Goal: Task Accomplishment & Management: Manage account settings

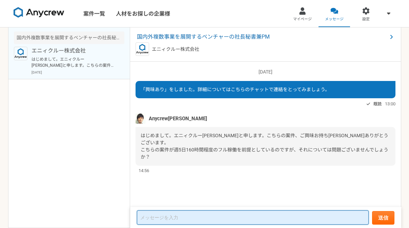
click at [164, 218] on textarea at bounding box center [253, 217] width 232 height 14
type textarea "h"
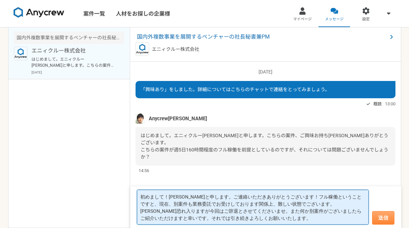
type textarea "初めまして！[PERSON_NAME]と申します。ご連絡いただきありがとうございます！フル稼働ということですと、現在、別案件も業務委託でお受けしております関係…"
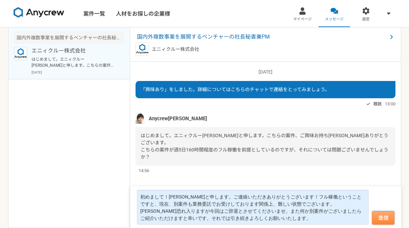
click at [389, 221] on button "送信" at bounding box center [383, 218] width 22 height 14
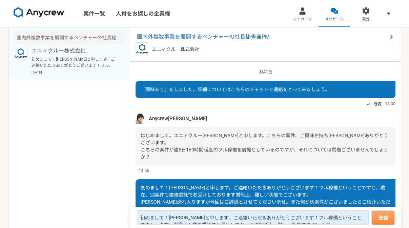
scroll to position [31, 0]
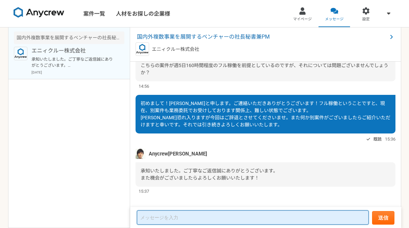
click at [155, 219] on textarea at bounding box center [253, 217] width 232 height 14
type textarea "こちらこそどうぞよろしくお願いいたします！"
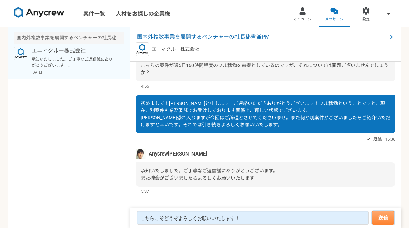
click at [380, 218] on button "送信" at bounding box center [383, 218] width 22 height 14
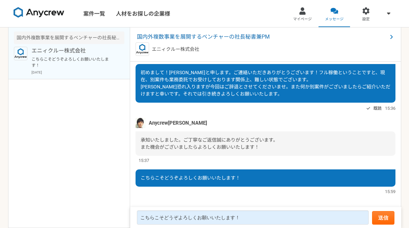
click at [47, 13] on img at bounding box center [39, 12] width 51 height 11
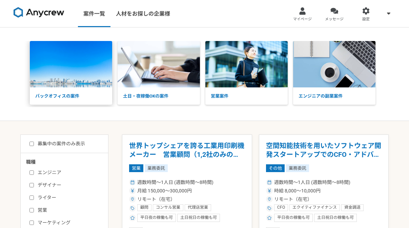
click at [88, 95] on p "バックオフィスの案件" at bounding box center [71, 96] width 82 height 18
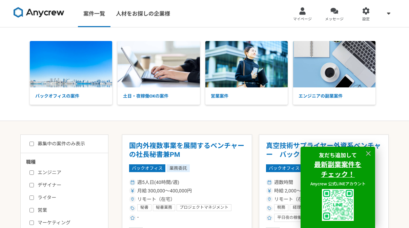
click at [30, 144] on input "募集中の案件のみ表示" at bounding box center [31, 144] width 4 height 4
checkbox input "true"
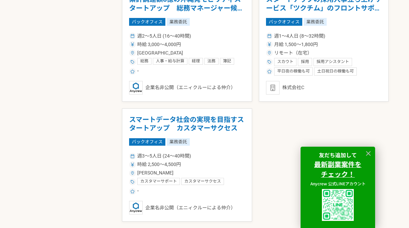
scroll to position [504, 0]
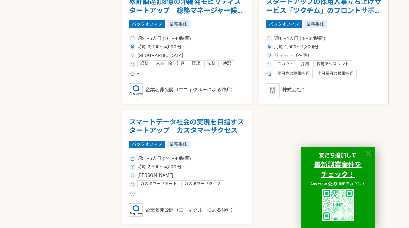
click at [369, 152] on icon at bounding box center [369, 154] width 8 height 8
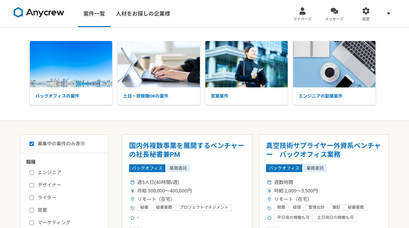
scroll to position [0, 0]
click at [301, 15] on div at bounding box center [302, 11] width 8 height 8
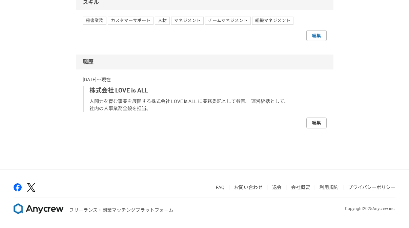
scroll to position [433, 0]
click at [319, 120] on link "編集" at bounding box center [316, 123] width 20 height 11
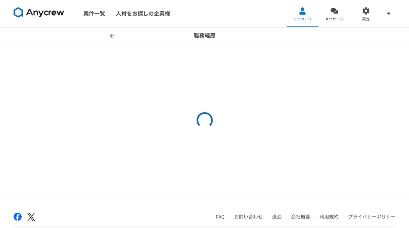
select select "2022"
select select
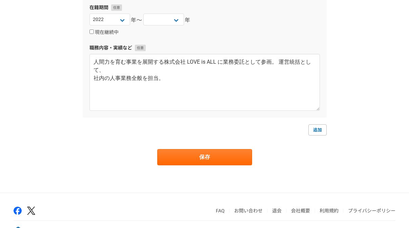
scroll to position [131, 0]
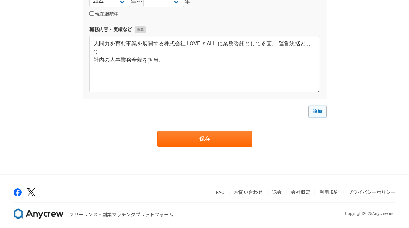
click at [315, 115] on link "追加" at bounding box center [317, 111] width 18 height 11
select select
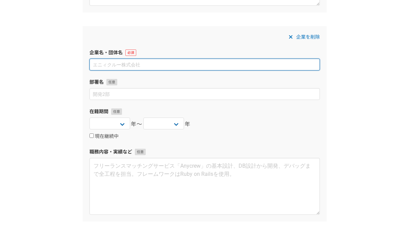
scroll to position [231, 0]
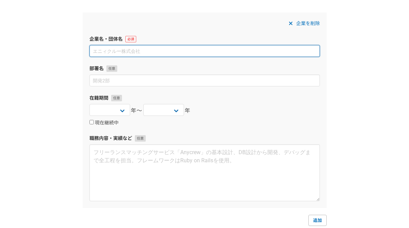
paste input "合同会社ホープオブアース"
type input "合同会社ホープオブアース"
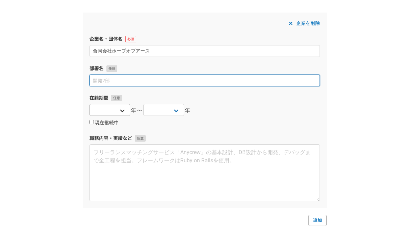
drag, startPoint x: 103, startPoint y: 80, endPoint x: 121, endPoint y: 111, distance: 36.0
click at [121, 111] on div "企業を削除 企業名・団体名 合同会社ホープオブアース 部署名 在籍期間 [DATE] [DATE] [DATE] [DATE] [DATE] [DATE] […" at bounding box center [205, 110] width 244 height 195
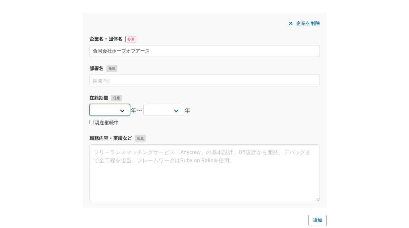
select select "2023"
click at [90, 122] on input "現在継続中" at bounding box center [91, 122] width 4 height 4
checkbox input "true"
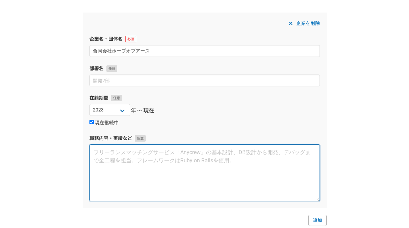
click at [151, 152] on textarea at bounding box center [204, 172] width 230 height 57
paste textarea "WEBコンサルティング・オンライン秘書業務事業を個人的に依頼されることが増えたため、法人 化。代表社員として従事。"
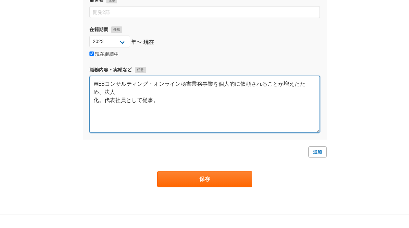
scroll to position [308, 0]
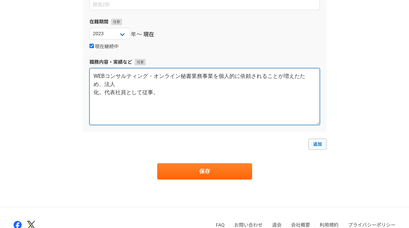
type textarea "WEBコンサルティング・オンライン秘書業務事業を個人的に依頼されることが増えたため、法人 化。代表社員として従事。"
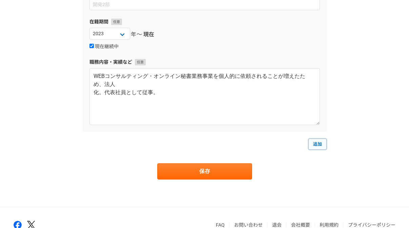
click at [316, 147] on link "追加" at bounding box center [317, 144] width 18 height 11
select select
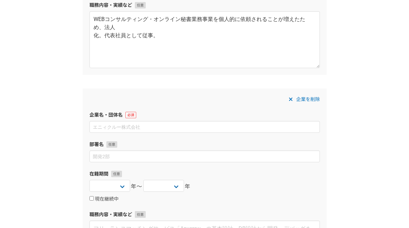
scroll to position [380, 0]
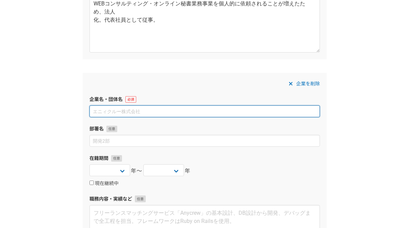
paste input "株式会社メディアミックス"
type input "株式会社メディアミックス"
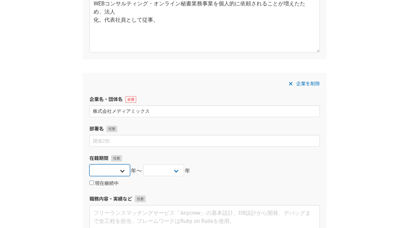
select select "2017"
click at [92, 186] on label "現在継続中" at bounding box center [103, 184] width 29 height 6
click at [92, 185] on input "現在継続中" at bounding box center [91, 183] width 4 height 4
checkbox input "true"
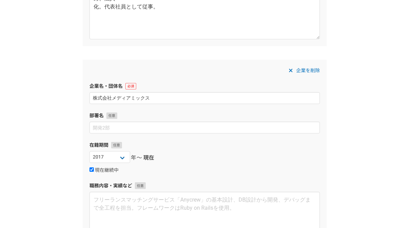
scroll to position [400, 0]
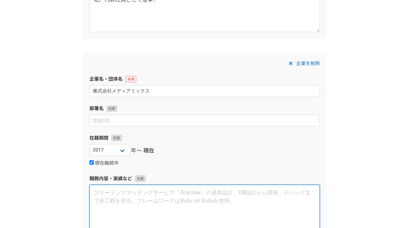
click at [153, 192] on textarea at bounding box center [204, 213] width 230 height 57
paste textarea "webコンサルティングを行う株式会社メディアミックスに入社。 社長の右腕として、会社の経営から営業、資金管理、お客様対応などすべての業務を担当。"
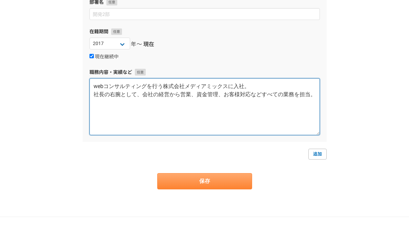
scroll to position [508, 0]
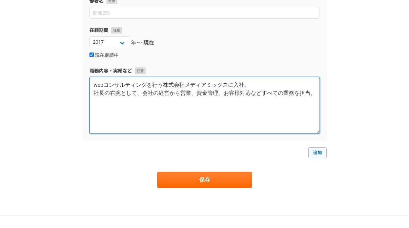
type textarea "webコンサルティングを行う株式会社メディアミックスに入社。 社長の右腕として、会社の経営から営業、資金管理、お客様対応などすべての業務を担当。"
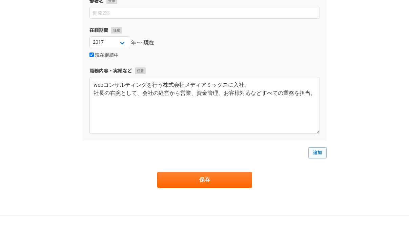
click at [313, 157] on link "追加" at bounding box center [317, 152] width 18 height 11
select select
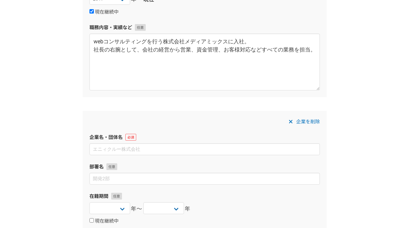
scroll to position [561, 0]
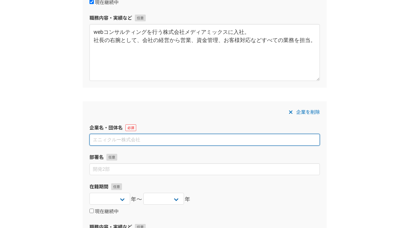
paste input "株式会社イグアス"
type input "株式会社イグアス"
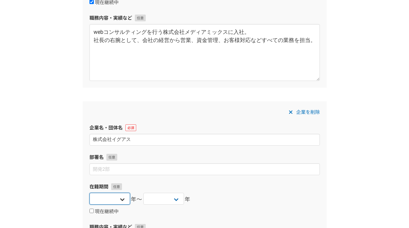
select select "2017"
select select "2020"
click at [220, 177] on div "企業を削除 企業名・団体名 株式会社イグアス 部署名 在籍期間 [DATE] [DATE] [DATE] [DATE] [DATE] [DATE] [DATE…" at bounding box center [205, 198] width 244 height 195
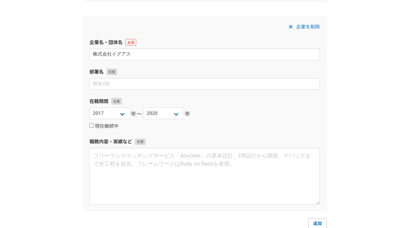
scroll to position [651, 0]
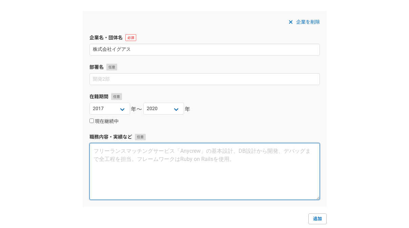
click at [111, 152] on textarea at bounding box center [204, 171] width 230 height 57
paste textarea "国内 No.1 会員数の恋愛・結婚のパーソナルトレーニングサービスを手がける「parcy's（パー シーズ）」運営会社：株式会社イグアスに業務委託として参画。…"
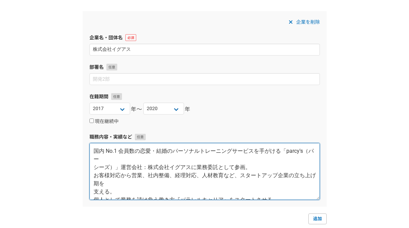
type textarea "国内 No.1 会員数の恋愛・結婚のパーソナルトレーニングサービスを手がける「parcy's（パー シーズ）」運営会社：株式会社イグアスに業務委託として参画。…"
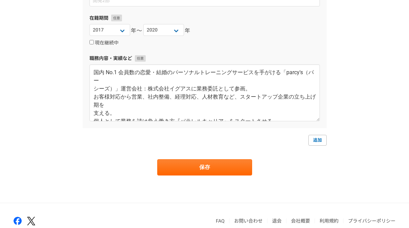
scroll to position [733, 0]
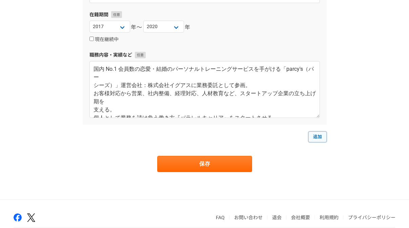
click at [315, 138] on link "追加" at bounding box center [317, 136] width 18 height 11
select select
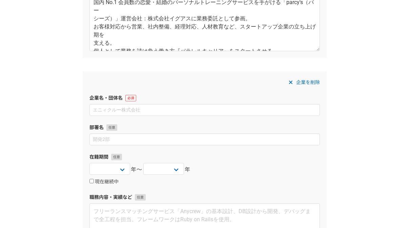
scroll to position [810, 0]
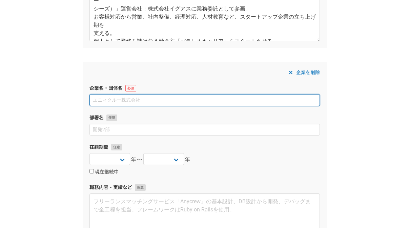
paste input "海外旅行専門の旅行会社"
type input "海外旅行専門の旅行会社"
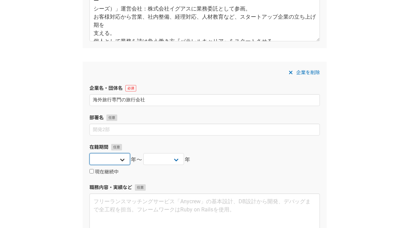
select select "2015"
click at [161, 158] on select "2025 2024 2023 2022 2021 2020 2019 2018 2017 2016 2015 2014 2013 2012 2011 2010…" at bounding box center [163, 159] width 41 height 12
select select "2016"
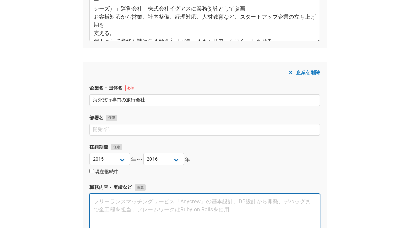
click at [106, 201] on textarea at bounding box center [204, 221] width 230 height 57
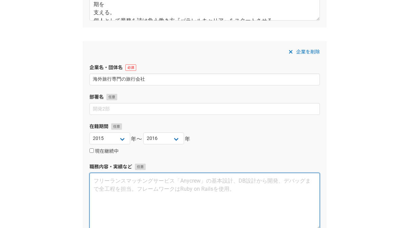
scroll to position [831, 0]
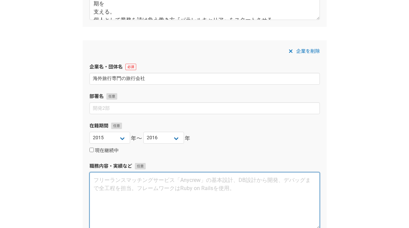
paste textarea "海外旅行専門の旅行会社に入社、アジア圏内担当部署に所属。ホテルの仕入れ、手配等に従 事。部下を持ち、マネジメント、チームビルディング構築に取り組む。"
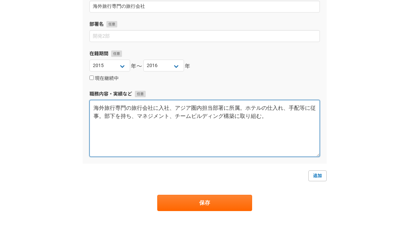
scroll to position [916, 0]
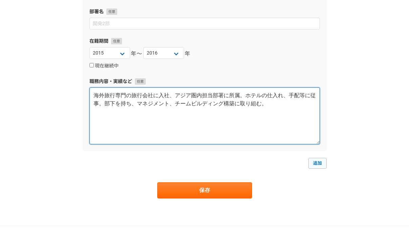
type textarea "海外旅行専門の旅行会社に入社、アジア圏内担当部署に所属。ホテルの仕入れ、手配等に従 事。部下を持ち、マネジメント、チームビルディング構築に取り組む。"
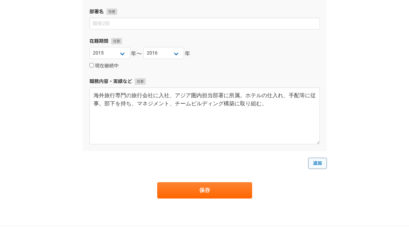
click at [312, 166] on link "追加" at bounding box center [317, 163] width 18 height 11
select select
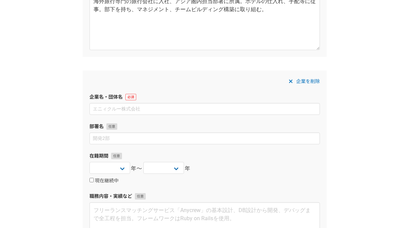
scroll to position [1019, 0]
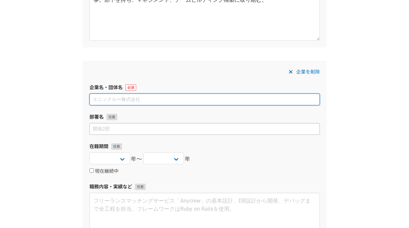
paste input "国土交通省中部運輸局"
type input "国土交通省中部運輸局"
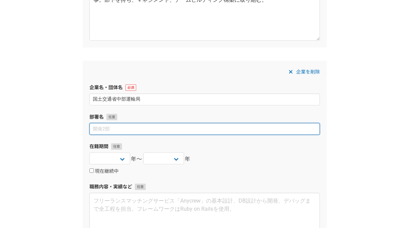
click at [98, 131] on input at bounding box center [204, 129] width 230 height 12
type input "総務部"
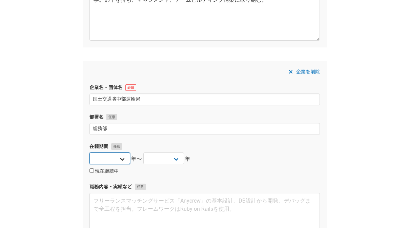
select select "2012"
click at [174, 158] on select "2025 2024 2023 2022 2021 2020 2019 2018 2017 2016 2015 2014 2013 2012 2011 2010…" at bounding box center [163, 158] width 41 height 12
select select "2015"
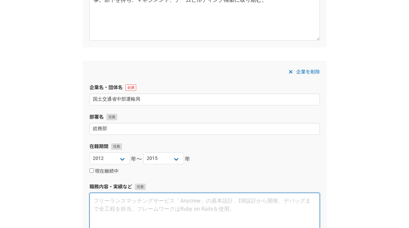
click at [113, 202] on textarea at bounding box center [204, 221] width 230 height 57
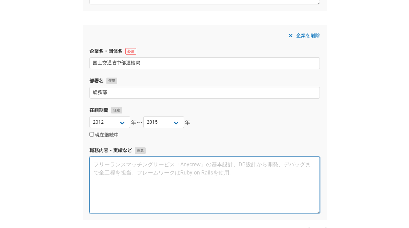
paste textarea "国土交通省中部運輸局に入局、総務課に所属し、総務業務全般を担当。 官公庁と民間企業を 両方経験することで、物事の見方、在り方、考え方の違いなどを理解し、自身の…"
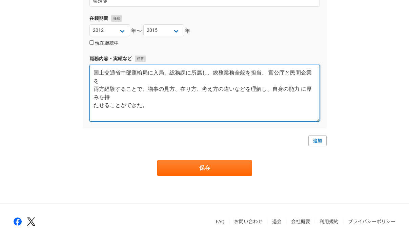
scroll to position [1149, 0]
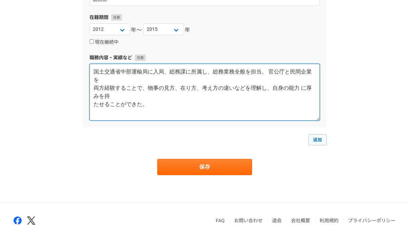
type textarea "国土交通省中部運輸局に入局、総務課に所属し、総務業務全般を担当。 官公庁と民間企業を 両方経験することで、物事の見方、在り方、考え方の違いなどを理解し、自身の…"
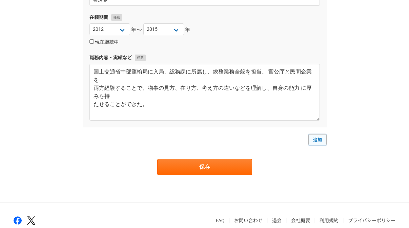
click at [315, 143] on link "追加" at bounding box center [317, 139] width 18 height 11
select select
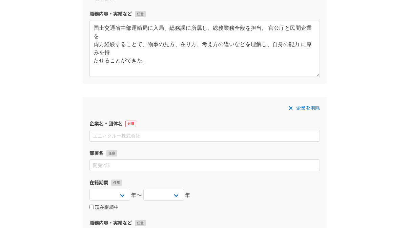
scroll to position [1198, 0]
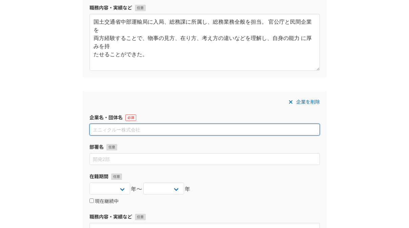
paste input "萬世電機株式会社"
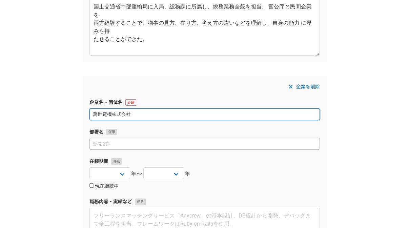
scroll to position [1218, 0]
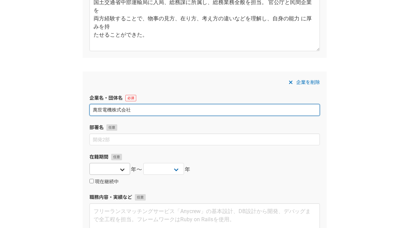
type input "萬世電機株式会社"
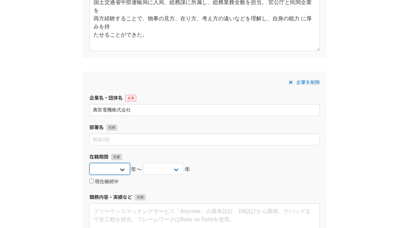
select select "2006"
select select "2011"
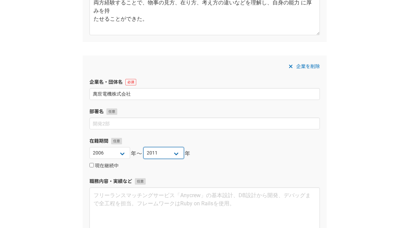
scroll to position [1240, 0]
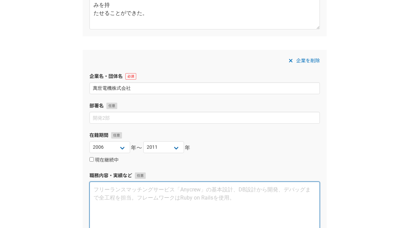
click at [117, 185] on textarea at bounding box center [204, 210] width 230 height 57
paste textarea "三菱電機代理店萬世電気株式会社に入社、空調機関連部署に所属し、営業アシスタントとして 従事。業務効率化、後輩育成など、仕事の基礎を徹底的に身につける。"
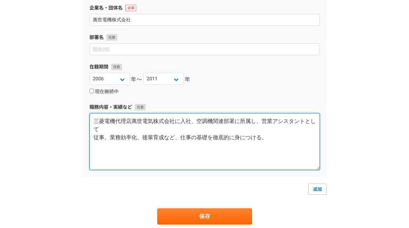
scroll to position [1314, 0]
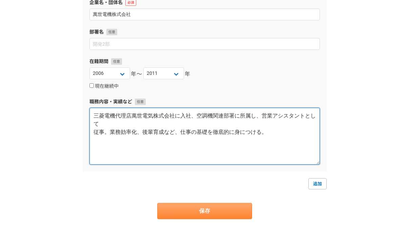
type textarea "三菱電機代理店萬世電気株式会社に入社、空調機関連部署に所属し、営業アシスタントとして 従事。業務効率化、後輩育成など、仕事の基礎を徹底的に身につける。"
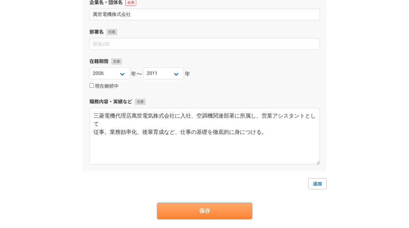
click at [213, 206] on button "保存" at bounding box center [204, 211] width 95 height 16
